Goal: Navigation & Orientation: Find specific page/section

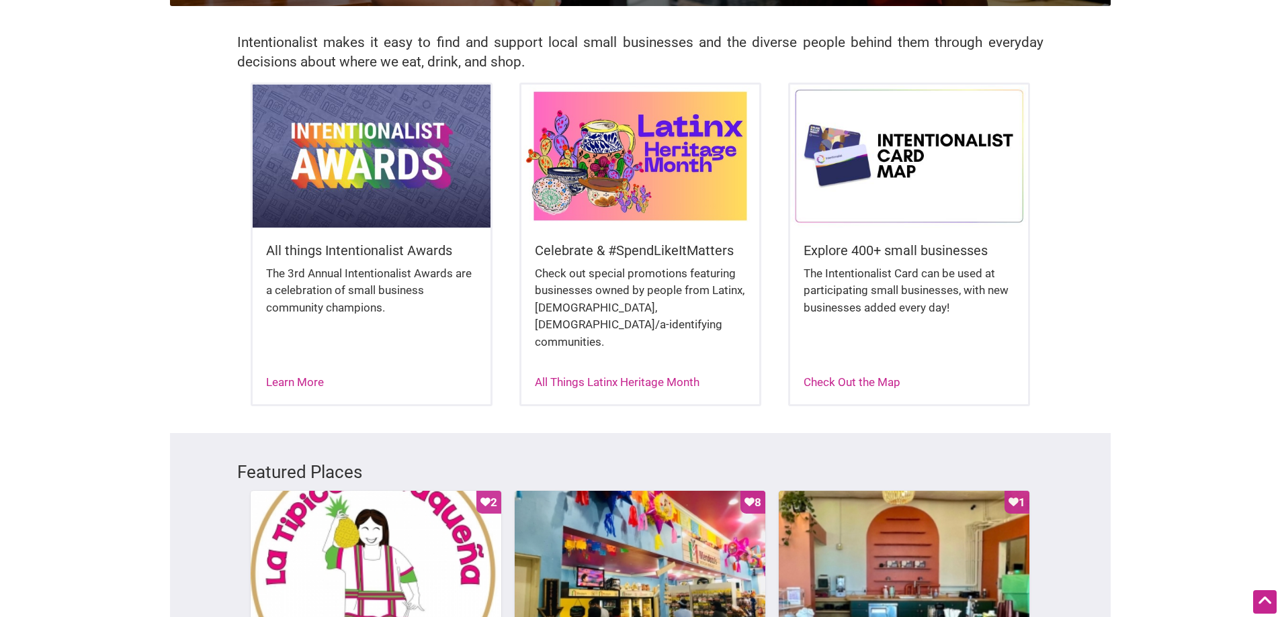
scroll to position [224, 0]
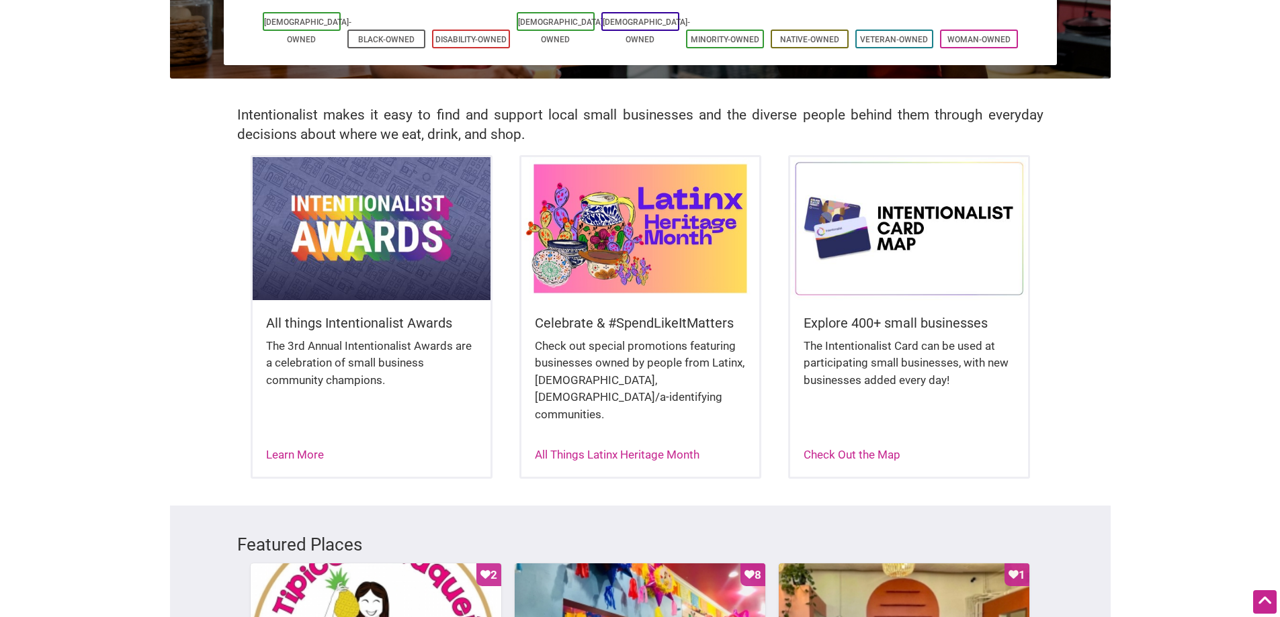
drag, startPoint x: 1129, startPoint y: 318, endPoint x: 1102, endPoint y: 320, distance: 27.6
click at [1129, 318] on body "× Menu 0 Are you a Business Owner? Add a Business Map Blog Store Offers Intenti…" at bounding box center [640, 84] width 1280 height 617
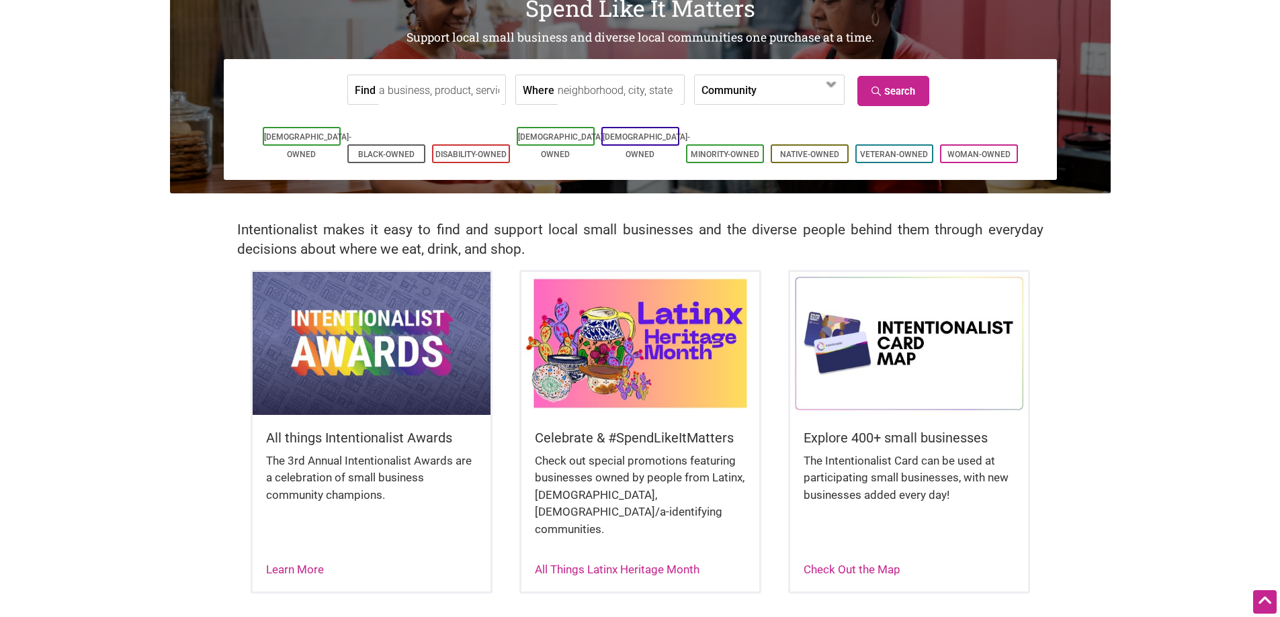
scroll to position [110, 0]
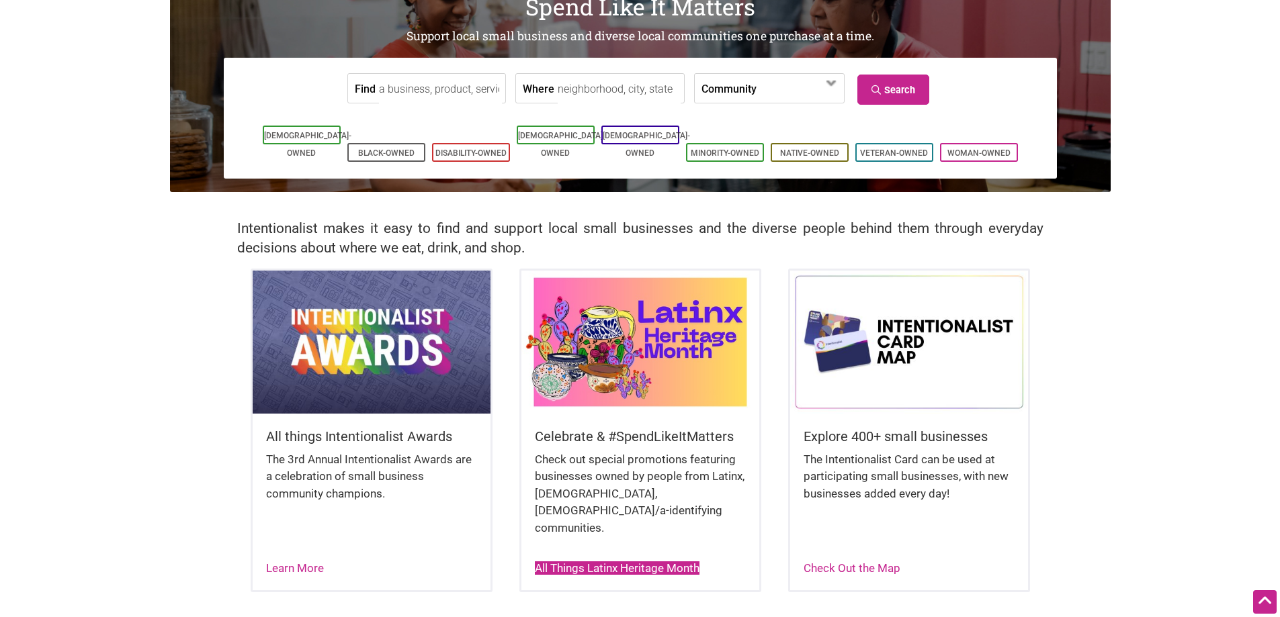
click at [578, 562] on link "All Things Latinx Heritage Month" at bounding box center [617, 568] width 165 height 13
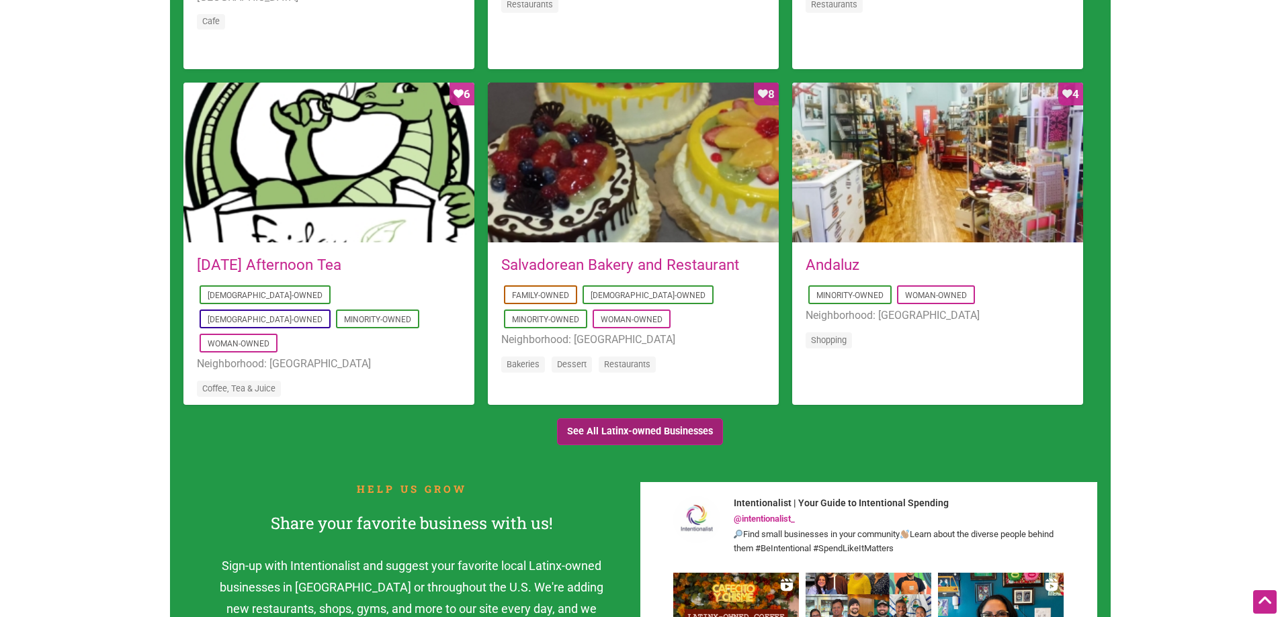
scroll to position [1229, 0]
click at [663, 432] on link "See All Latinx-owned Businesses" at bounding box center [640, 432] width 167 height 28
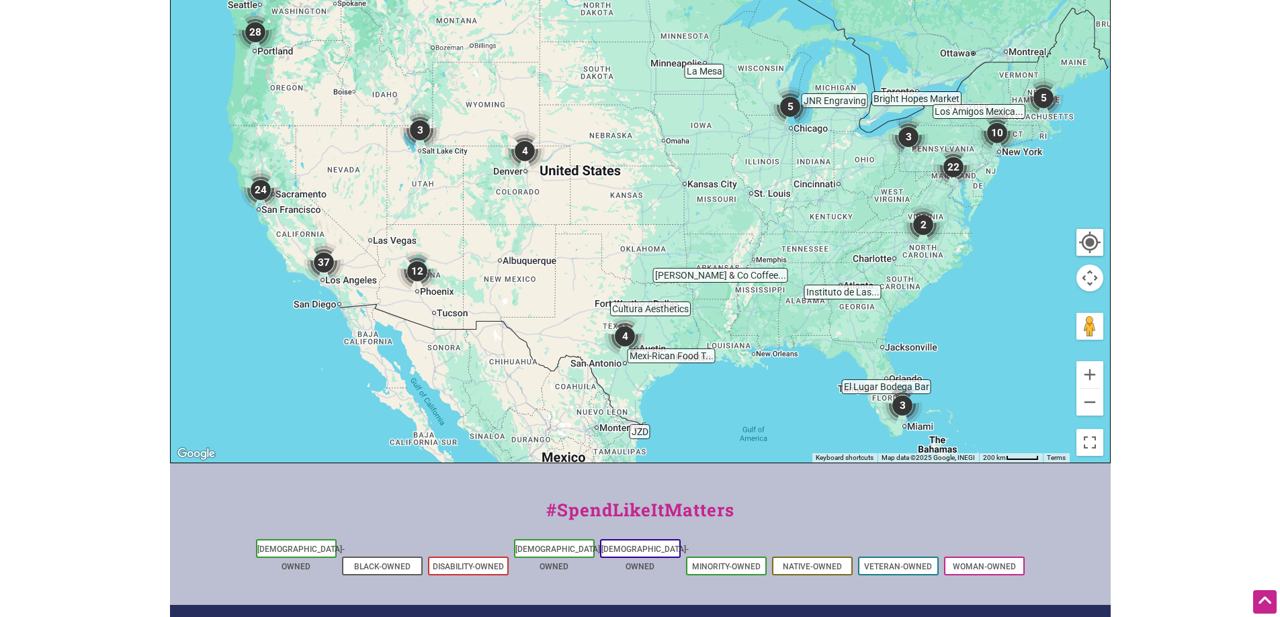
scroll to position [336, 0]
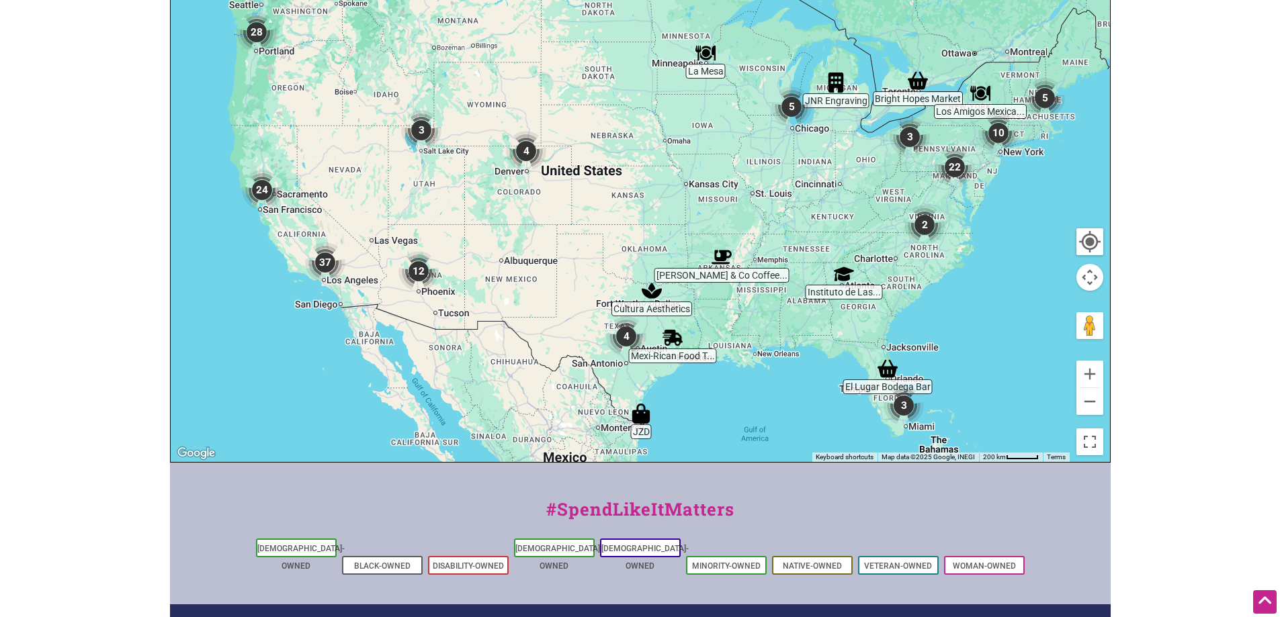
drag, startPoint x: 526, startPoint y: 186, endPoint x: 539, endPoint y: 197, distance: 17.6
click at [535, 193] on div at bounding box center [640, 201] width 939 height 523
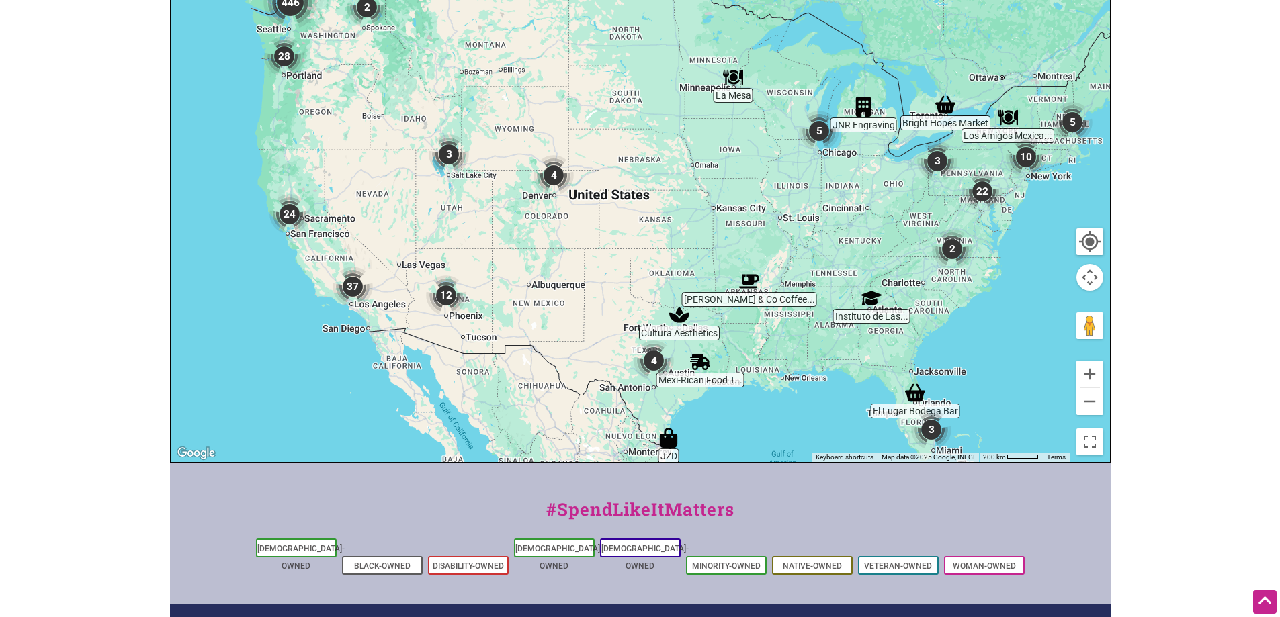
drag, startPoint x: 564, startPoint y: 218, endPoint x: 809, endPoint y: 325, distance: 266.8
click at [772, 310] on div at bounding box center [640, 201] width 939 height 523
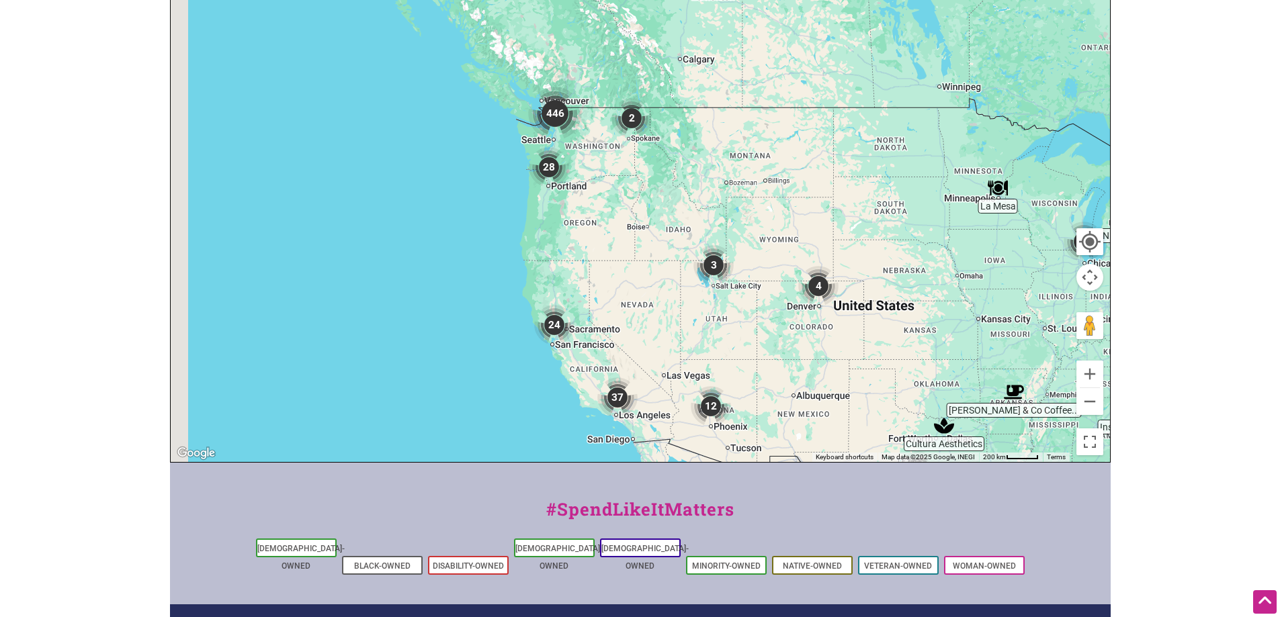
click at [809, 325] on div at bounding box center [640, 201] width 939 height 523
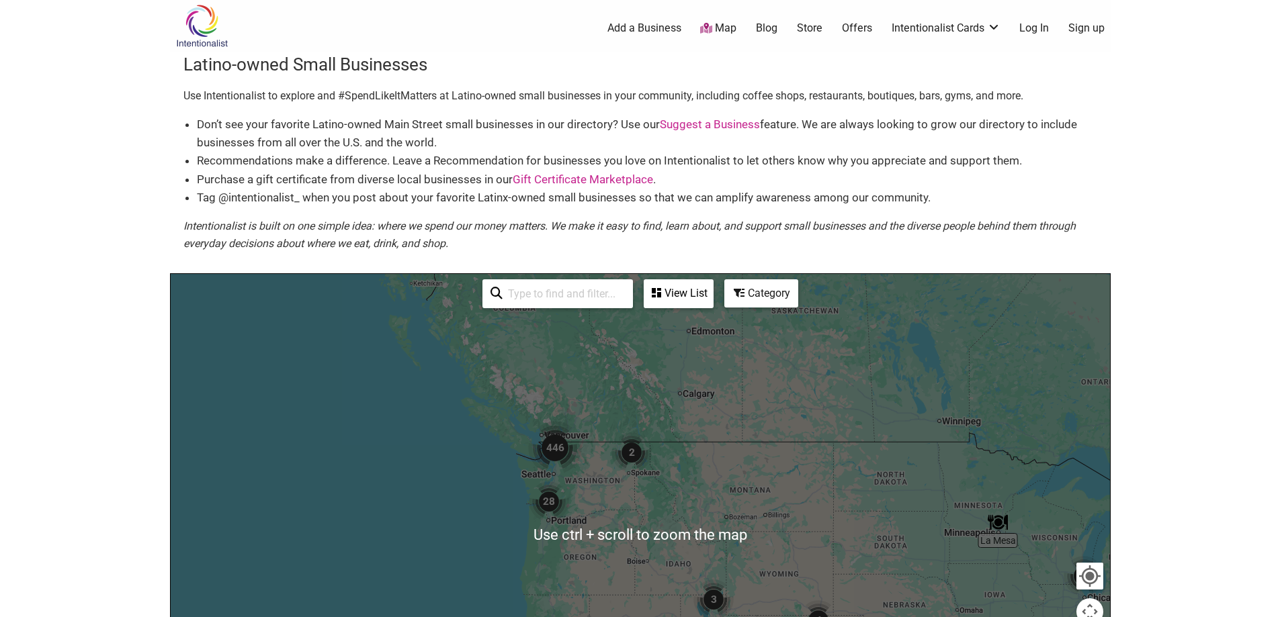
scroll to position [1, 0]
click at [600, 487] on div at bounding box center [640, 536] width 939 height 523
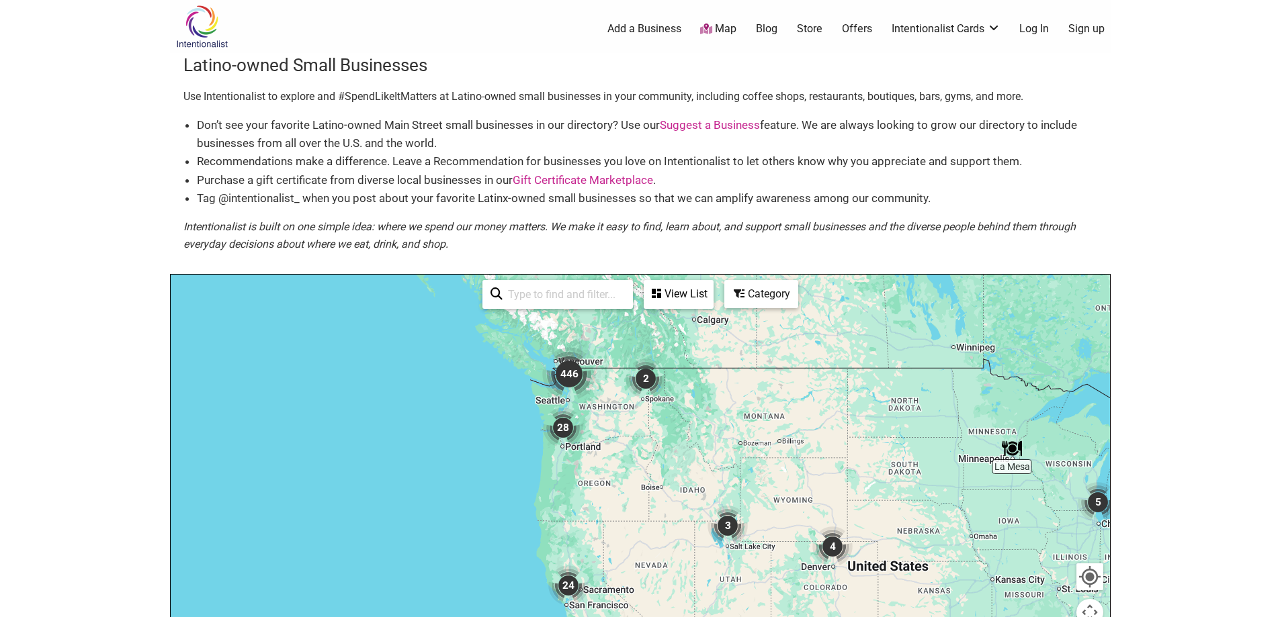
drag, startPoint x: 590, startPoint y: 482, endPoint x: 605, endPoint y: 404, distance: 79.2
click at [605, 404] on div at bounding box center [640, 536] width 939 height 523
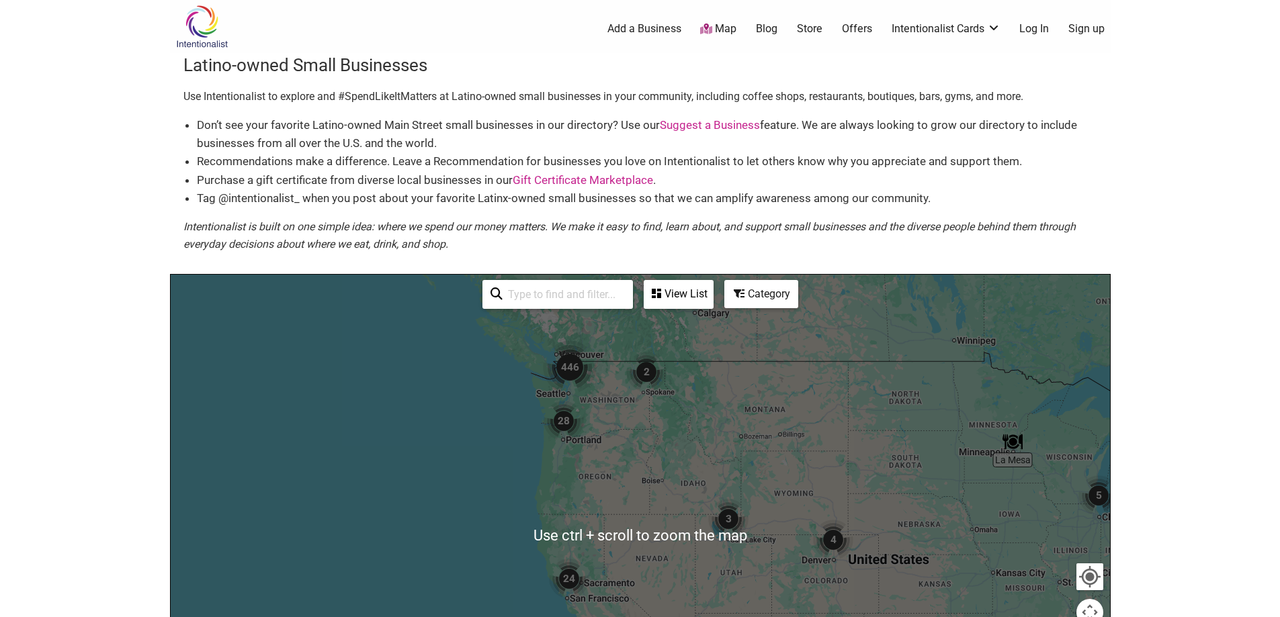
scroll to position [0, 0]
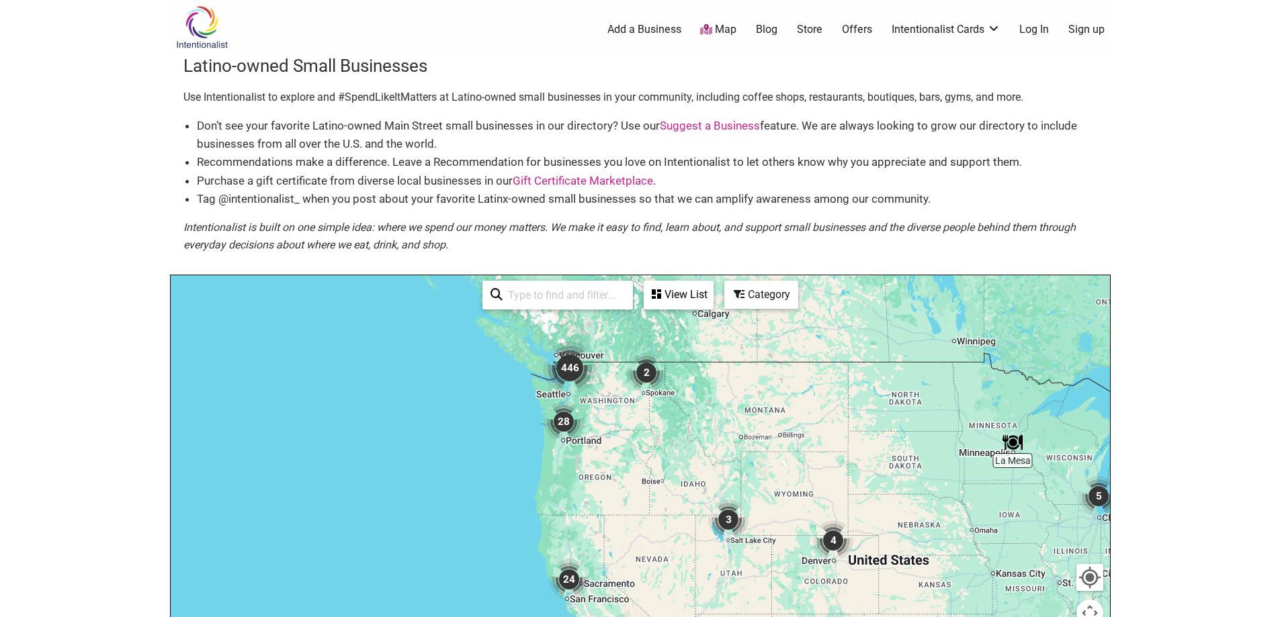
click at [1150, 298] on body "× Menu 0 Add a Business Map Blog Store Offers Intentionalist Cards Buy Black Ca…" at bounding box center [640, 308] width 1280 height 617
drag, startPoint x: 1181, startPoint y: 341, endPoint x: 1186, endPoint y: 234, distance: 107.6
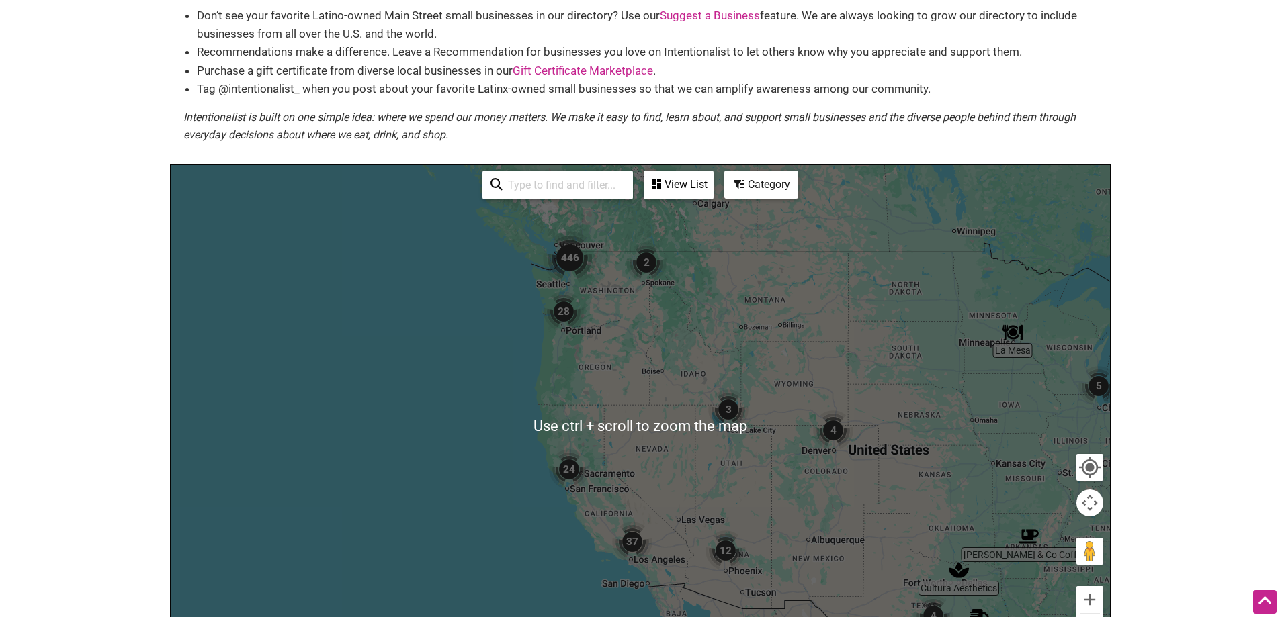
scroll to position [111, 0]
click at [591, 390] on div at bounding box center [640, 426] width 939 height 523
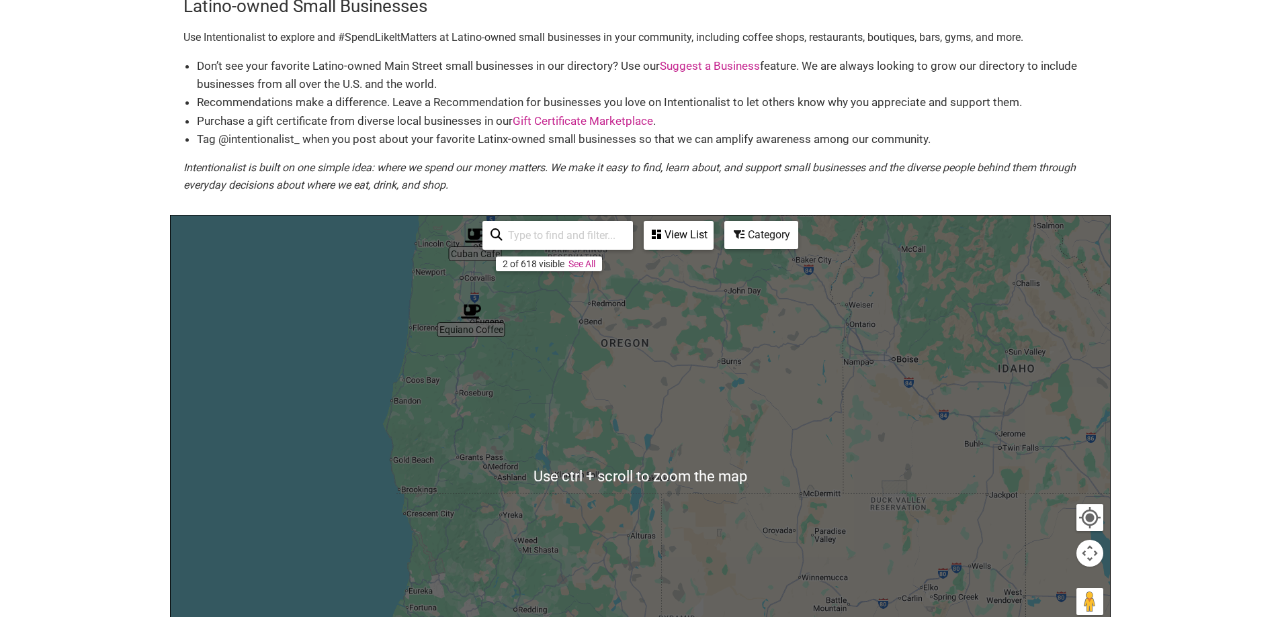
scroll to position [46, 0]
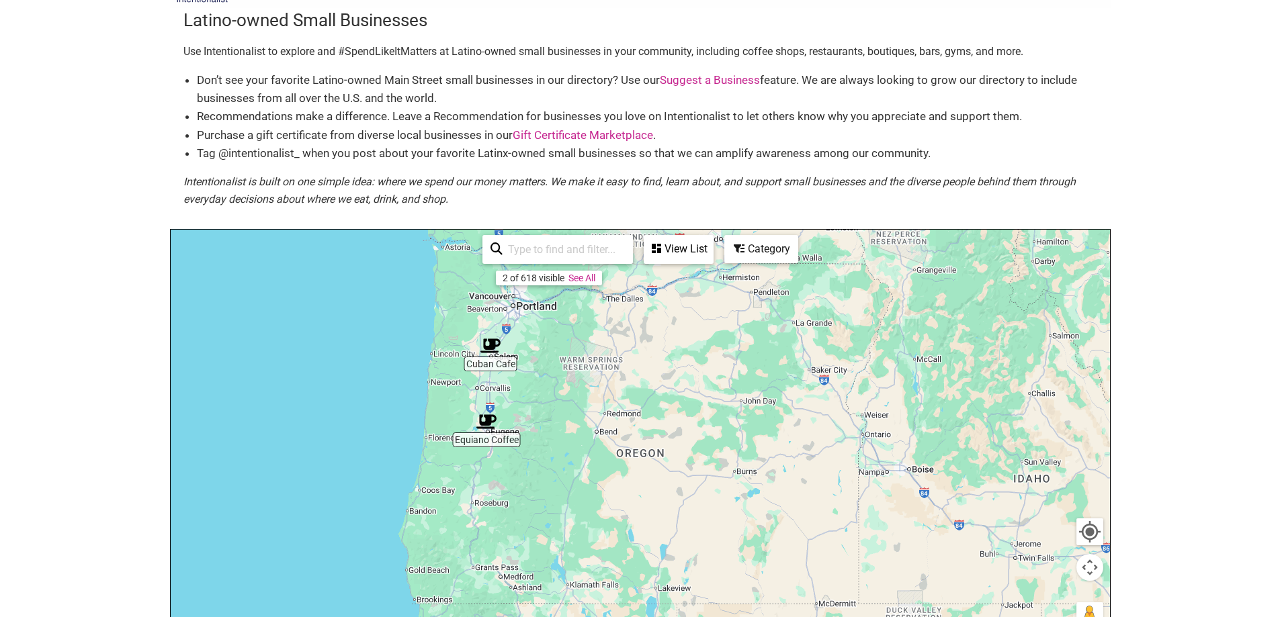
drag, startPoint x: 619, startPoint y: 438, endPoint x: 628, endPoint y: 492, distance: 54.6
click at [627, 496] on div at bounding box center [640, 491] width 939 height 523
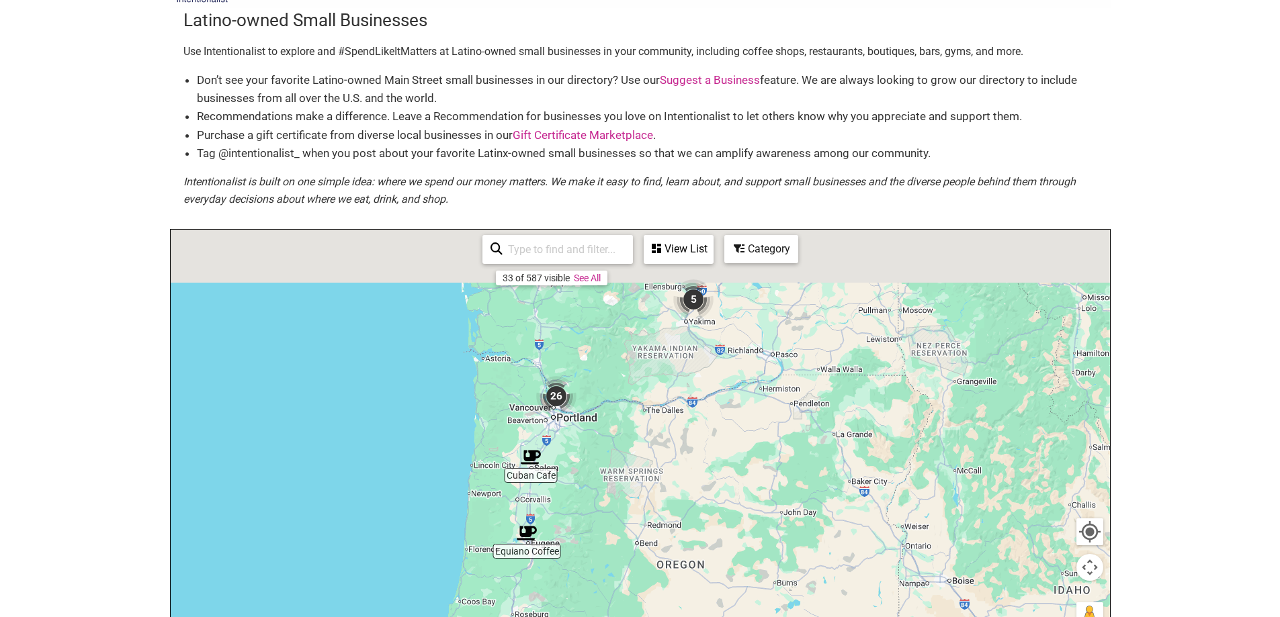
drag, startPoint x: 568, startPoint y: 363, endPoint x: 639, endPoint y: 498, distance: 152.4
click at [639, 498] on div at bounding box center [640, 491] width 939 height 523
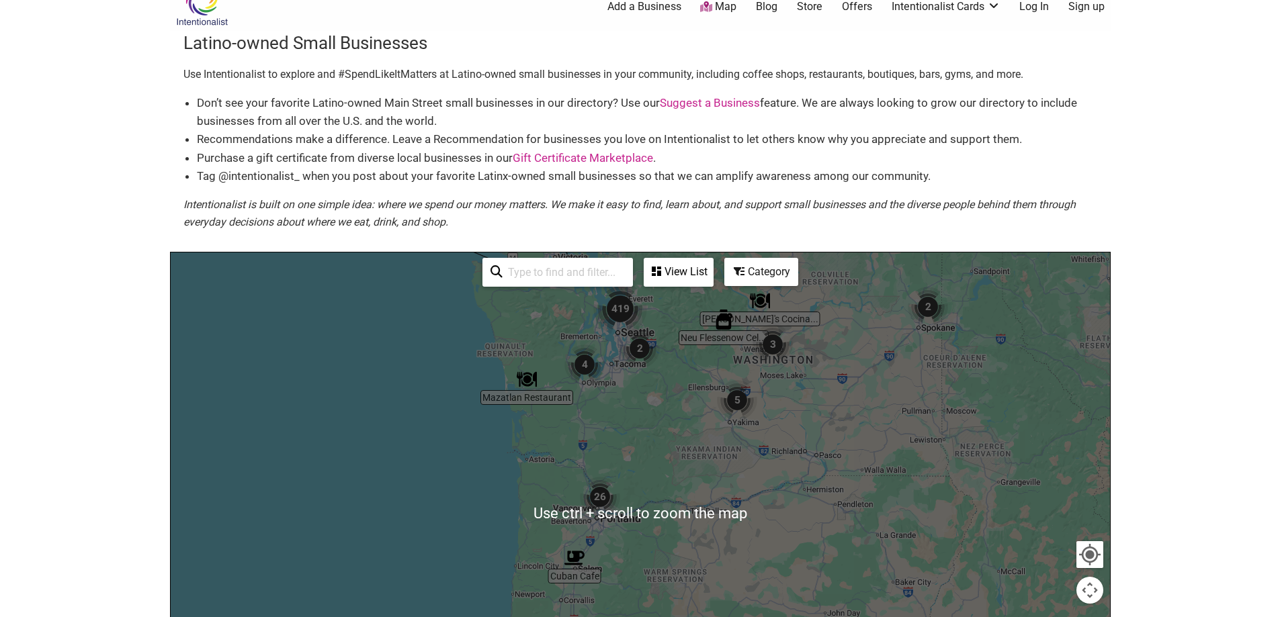
scroll to position [3, 0]
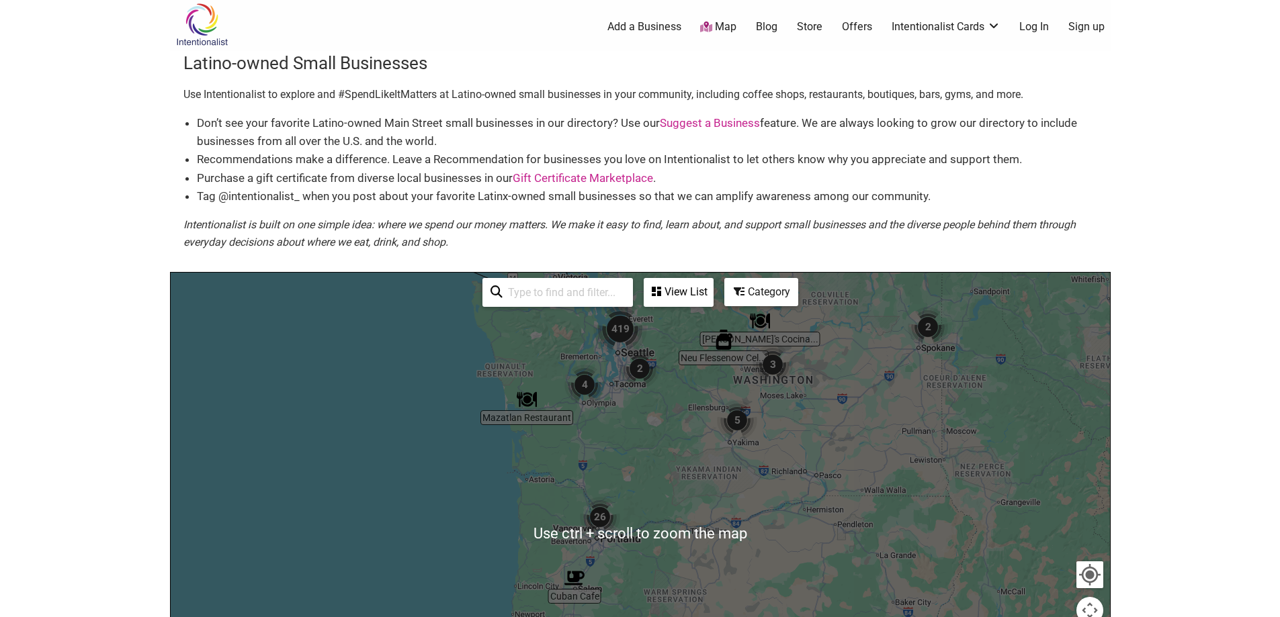
drag, startPoint x: 637, startPoint y: 398, endPoint x: 652, endPoint y: 455, distance: 59.0
click at [652, 455] on div at bounding box center [640, 534] width 939 height 523
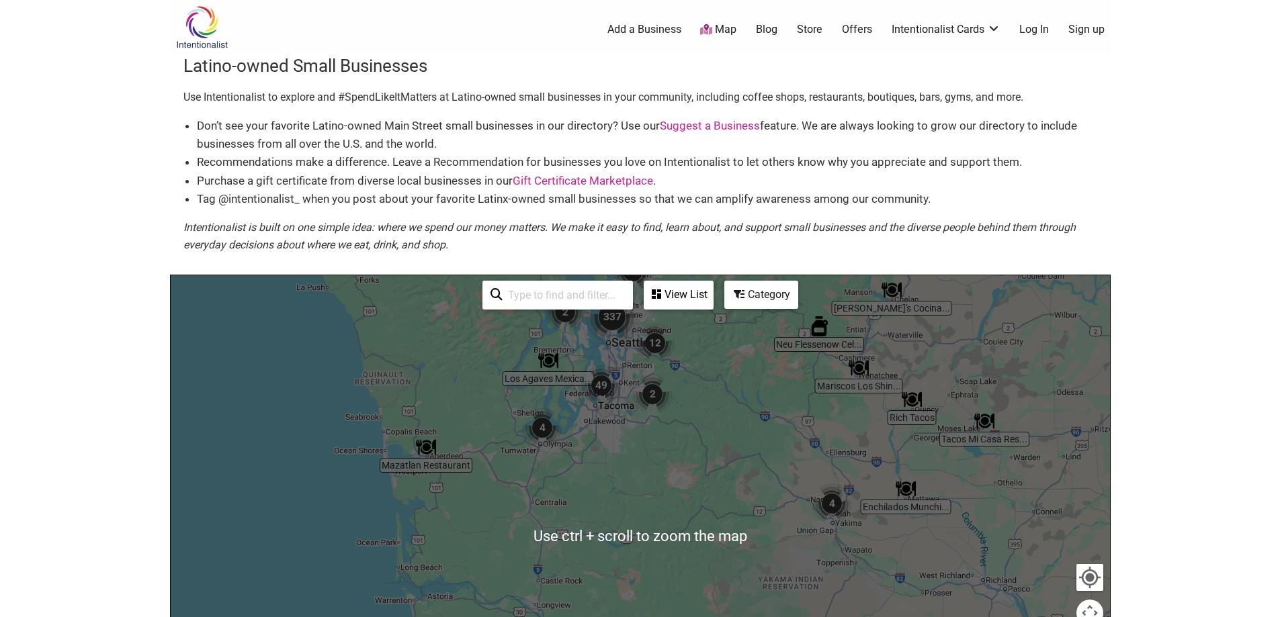
click at [661, 537] on div "To navigate, press the arrow keys." at bounding box center [1109, 537] width 939 height 0
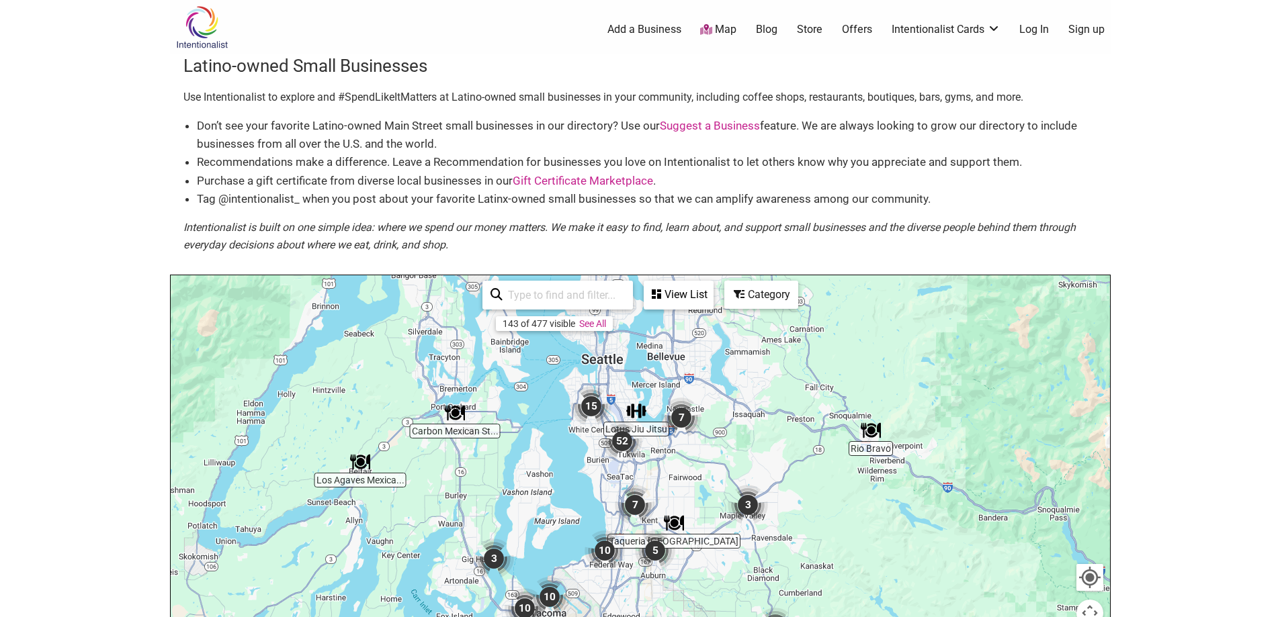
drag, startPoint x: 627, startPoint y: 371, endPoint x: 701, endPoint y: 492, distance: 142.0
click at [703, 521] on div "To navigate, press the arrow keys." at bounding box center [640, 536] width 939 height 523
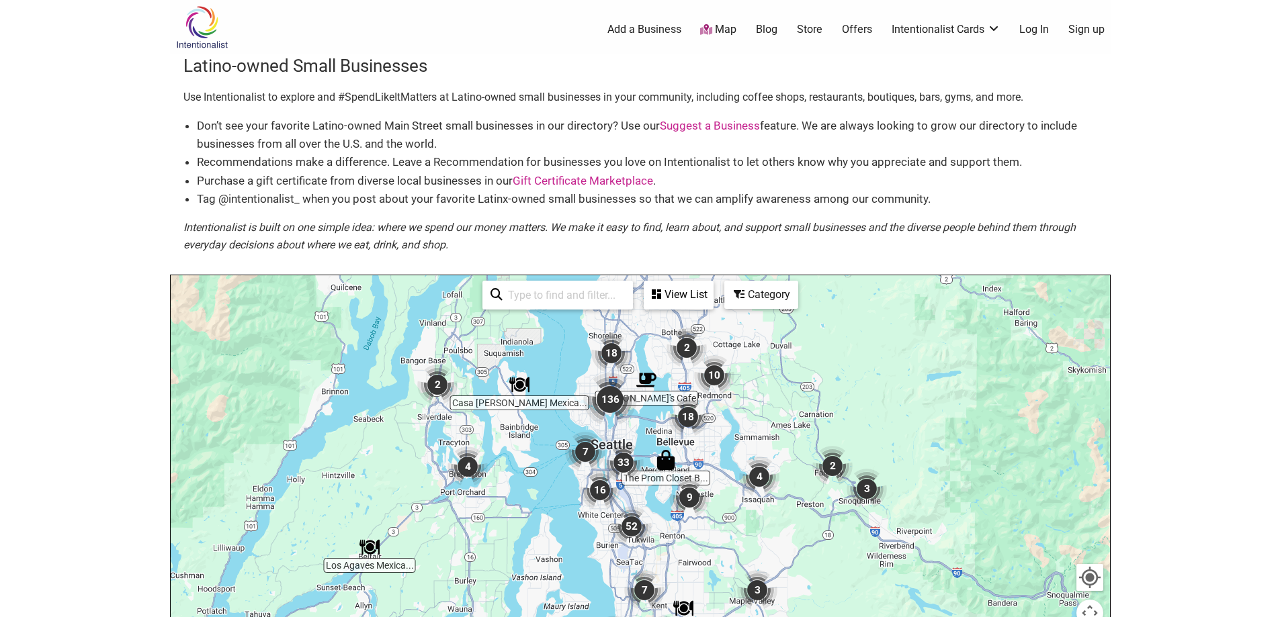
drag, startPoint x: 674, startPoint y: 393, endPoint x: 683, endPoint y: 474, distance: 81.1
click at [683, 474] on div "To navigate, press the arrow keys." at bounding box center [640, 536] width 939 height 523
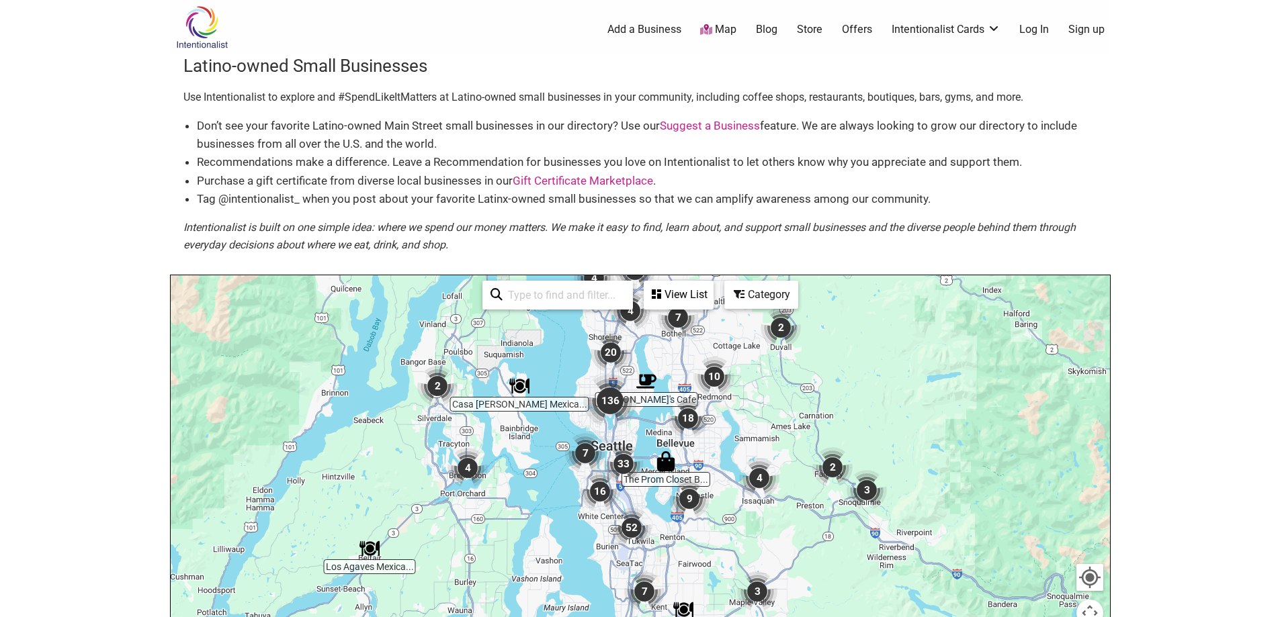
click at [1208, 463] on body "× Menu 0 Add a Business Map Blog Store Offers Intentionalist Cards Buy Black Ca…" at bounding box center [640, 308] width 1280 height 617
click at [1201, 375] on body "× Menu 0 Add a Business Map Blog Store Offers Intentionalist Cards Buy Black Ca…" at bounding box center [640, 308] width 1280 height 617
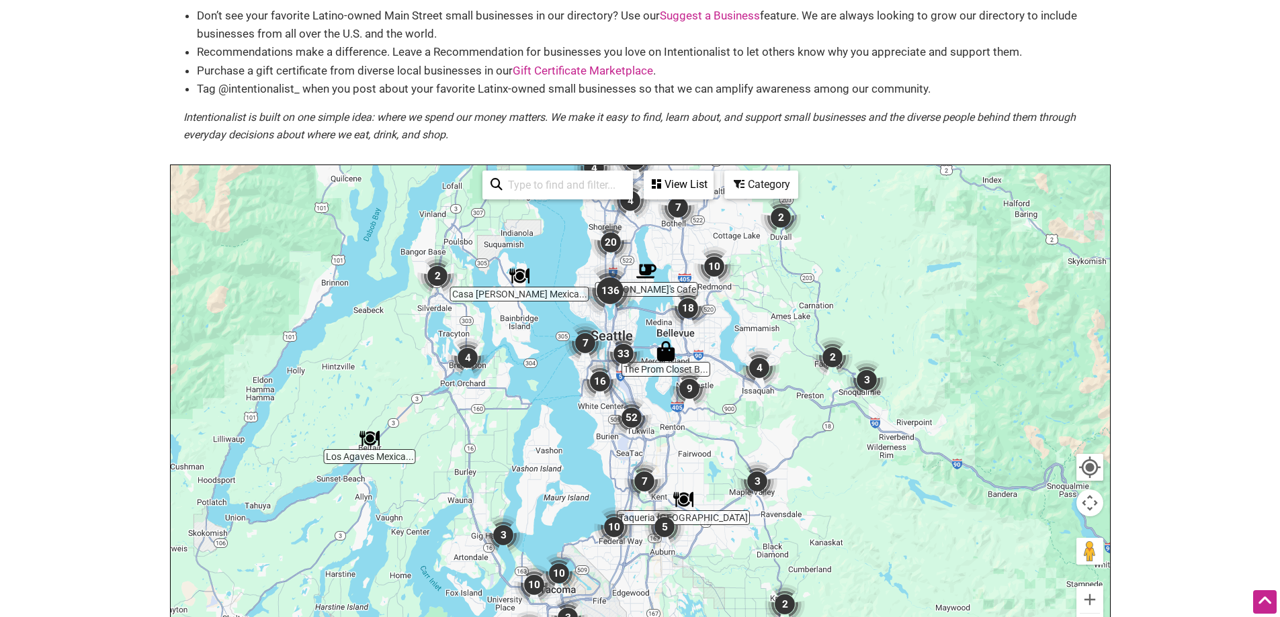
scroll to position [111, 0]
click at [567, 395] on div "To navigate, press the arrow keys." at bounding box center [640, 426] width 939 height 523
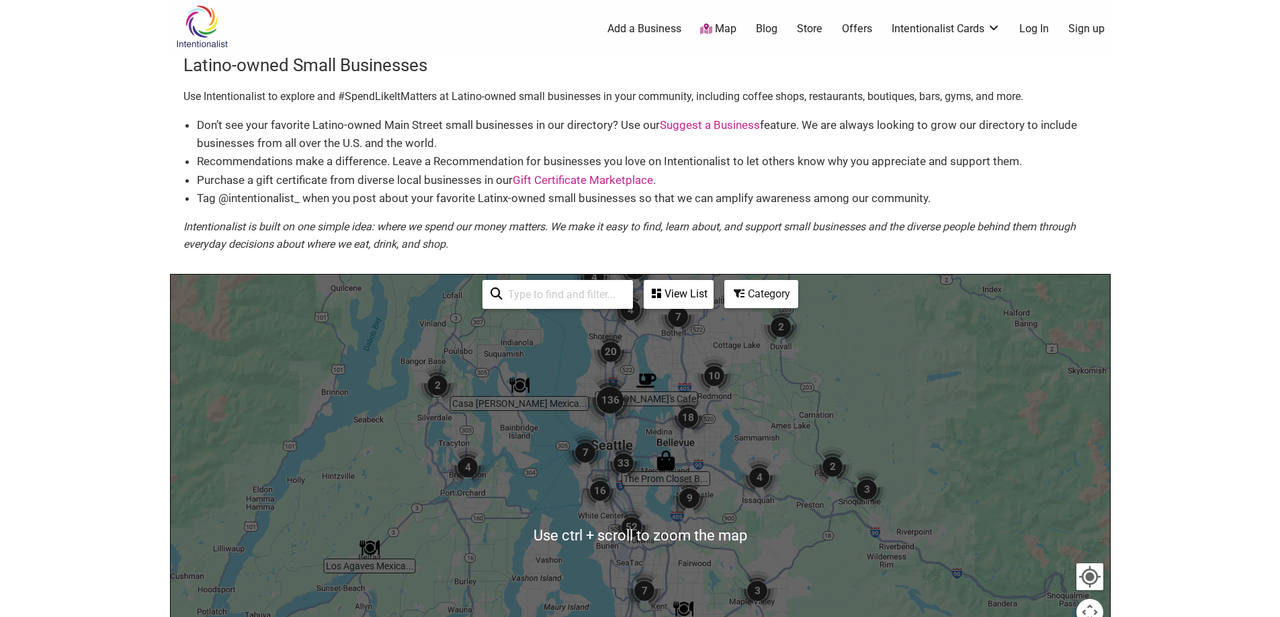
scroll to position [0, 0]
click at [726, 491] on div "To navigate, press the arrow keys." at bounding box center [640, 536] width 939 height 523
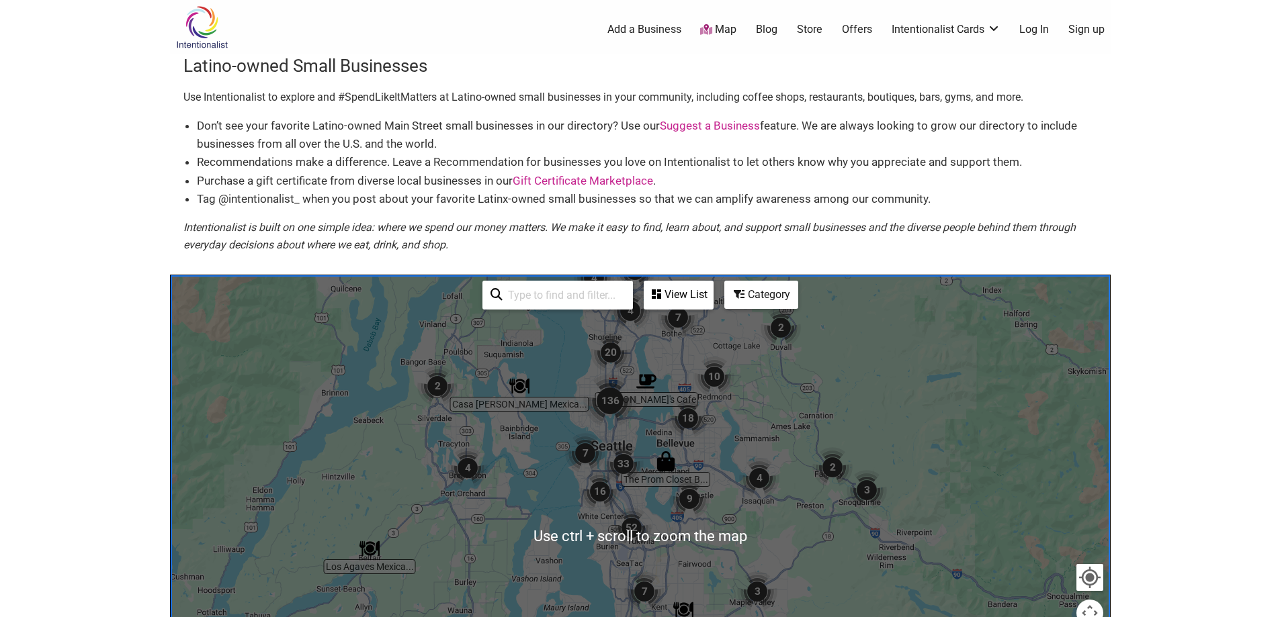
click at [682, 439] on img "18" at bounding box center [687, 418] width 51 height 51
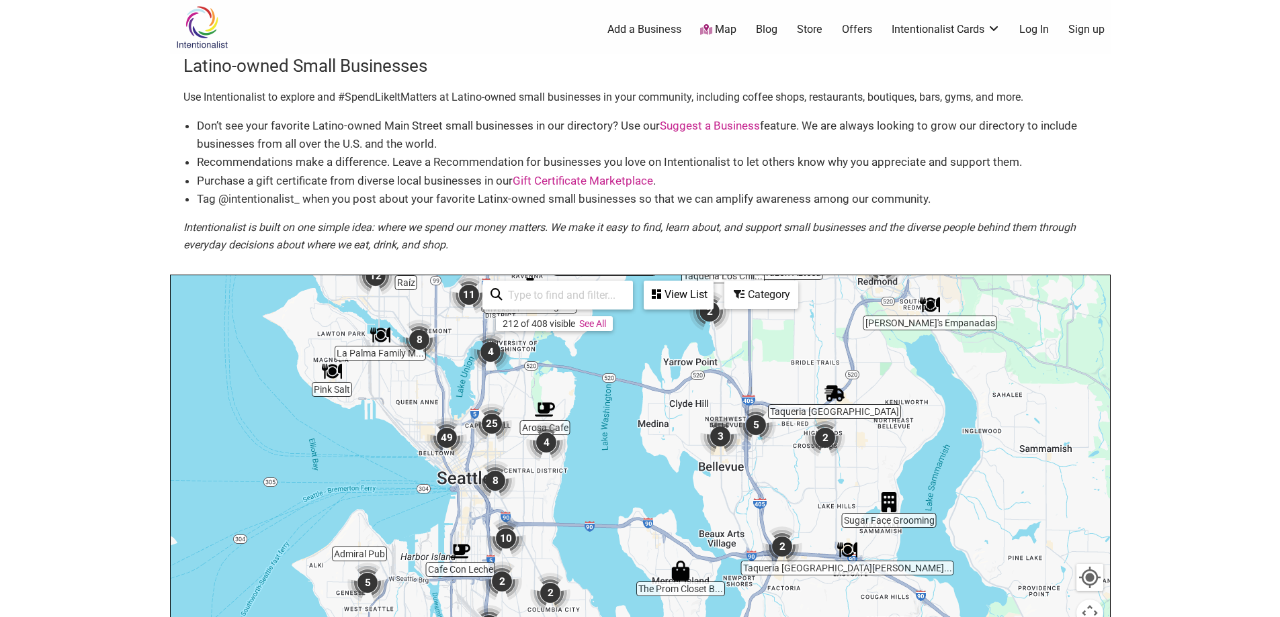
drag, startPoint x: 642, startPoint y: 471, endPoint x: 801, endPoint y: 354, distance: 196.9
click at [801, 354] on div "To navigate, press the arrow keys." at bounding box center [640, 536] width 939 height 523
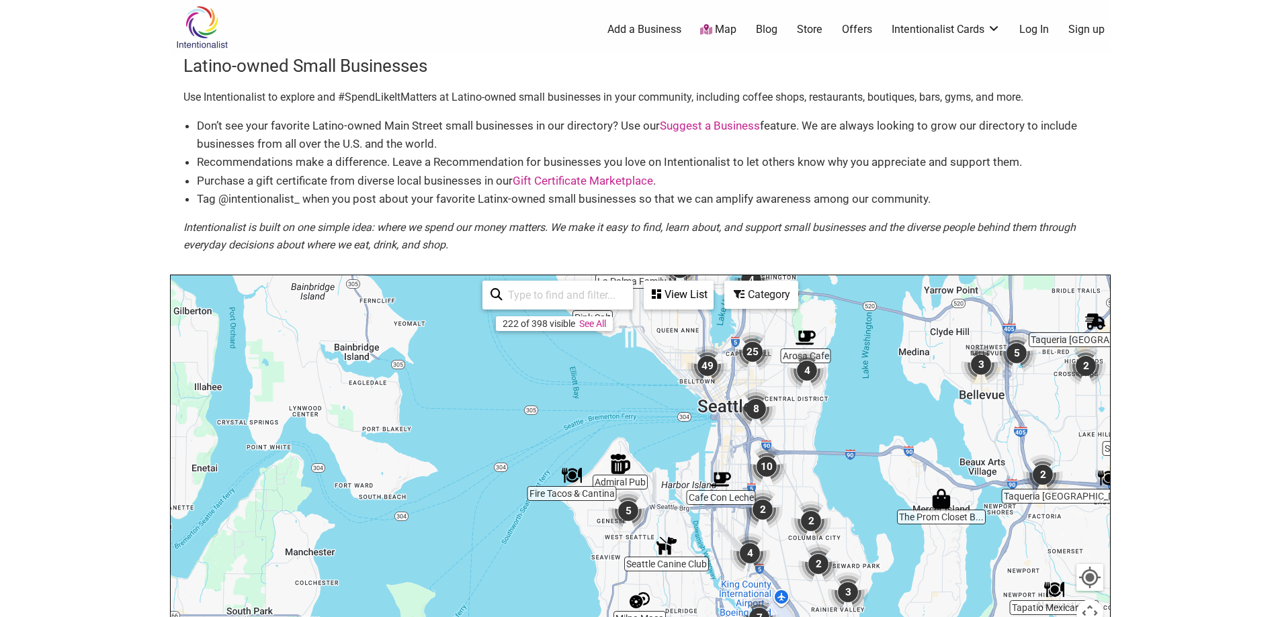
drag, startPoint x: 641, startPoint y: 502, endPoint x: 903, endPoint y: 430, distance: 271.8
click at [903, 430] on div "To navigate, press the arrow keys." at bounding box center [640, 536] width 939 height 523
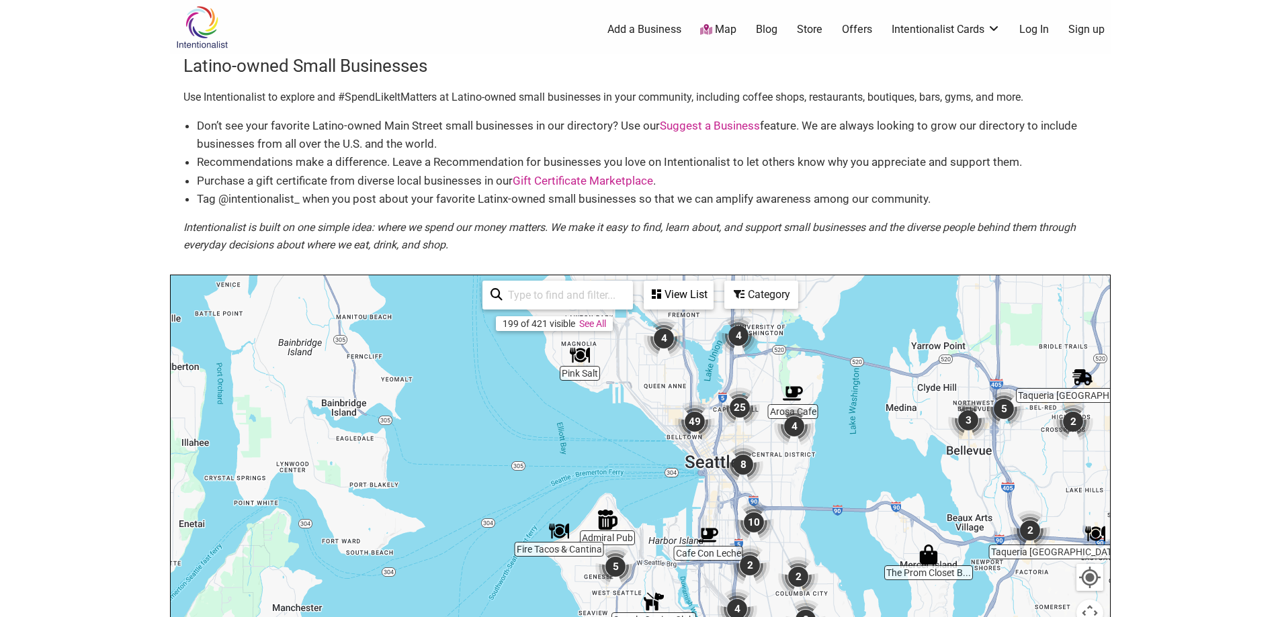
drag, startPoint x: 838, startPoint y: 431, endPoint x: 817, endPoint y: 482, distance: 55.8
click at [817, 482] on div "To navigate, press the arrow keys." at bounding box center [640, 536] width 939 height 523
click at [1190, 341] on body "× Menu 0 Add a Business Map Blog Store Offers Intentionalist Cards Buy Black Ca…" at bounding box center [640, 308] width 1280 height 617
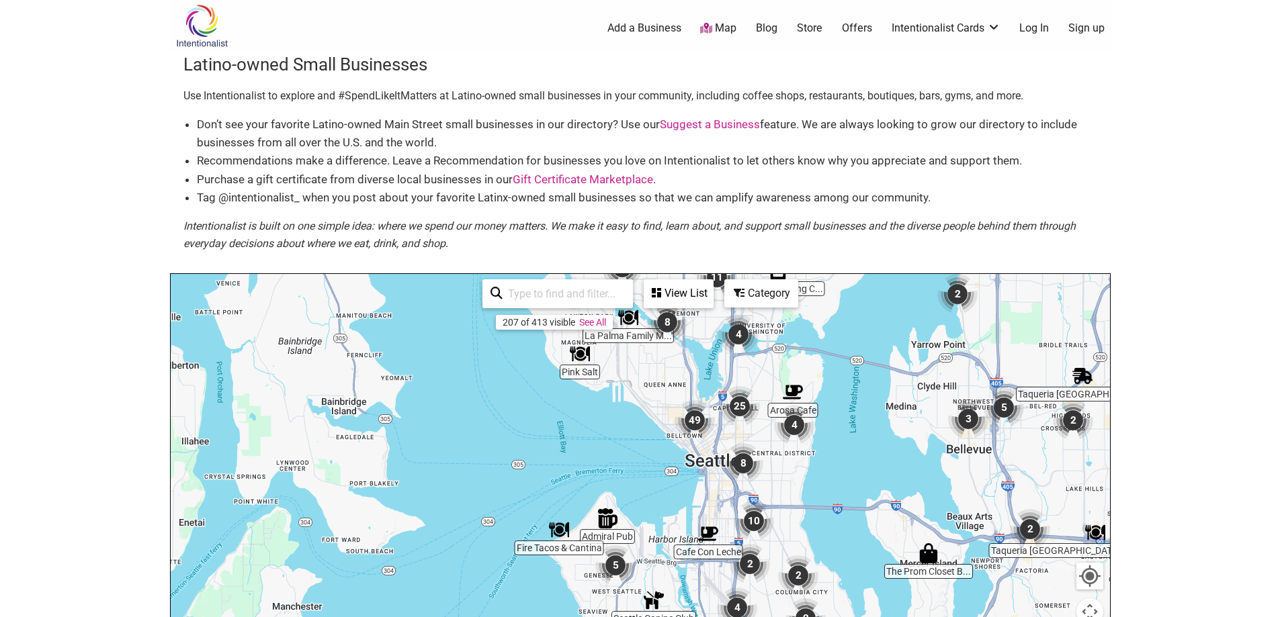
scroll to position [1, 0]
